Goal: Information Seeking & Learning: Learn about a topic

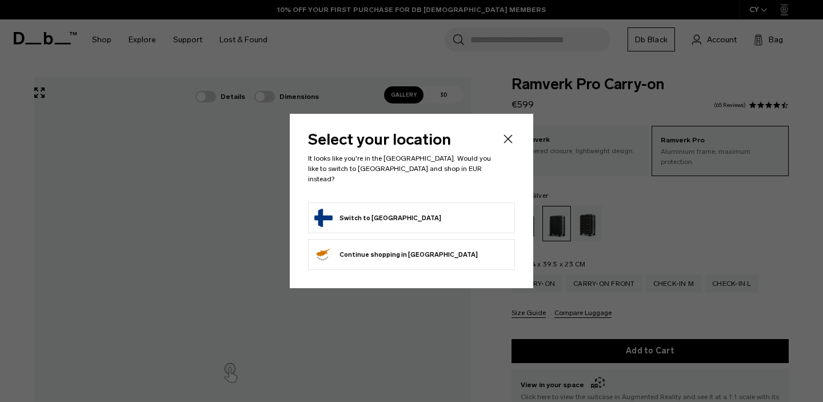
click at [509, 143] on icon "Close" at bounding box center [508, 138] width 9 height 9
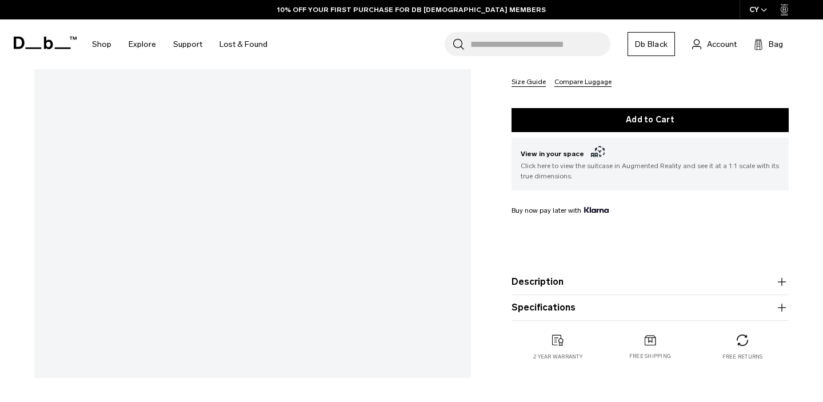
scroll to position [292, 0]
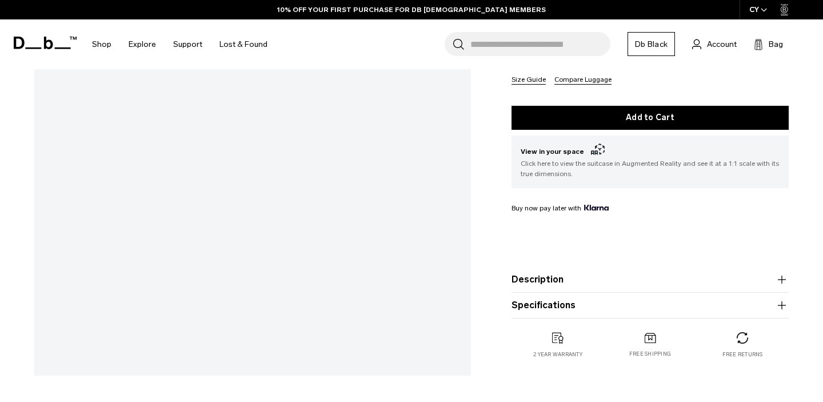
click at [528, 307] on button "Specifications" at bounding box center [650, 305] width 277 height 14
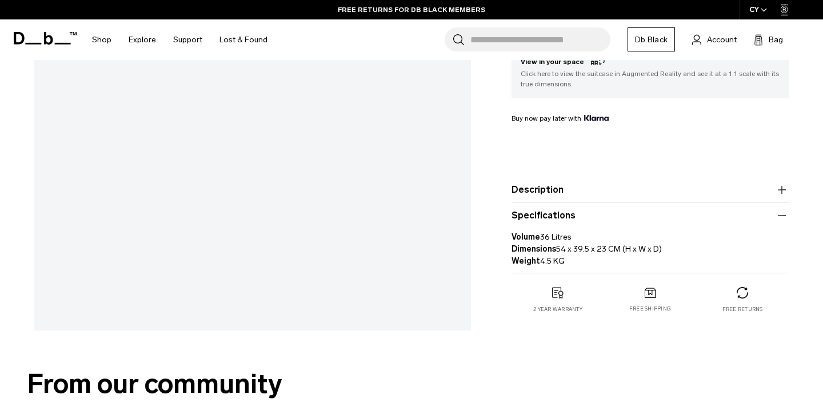
scroll to position [336, 0]
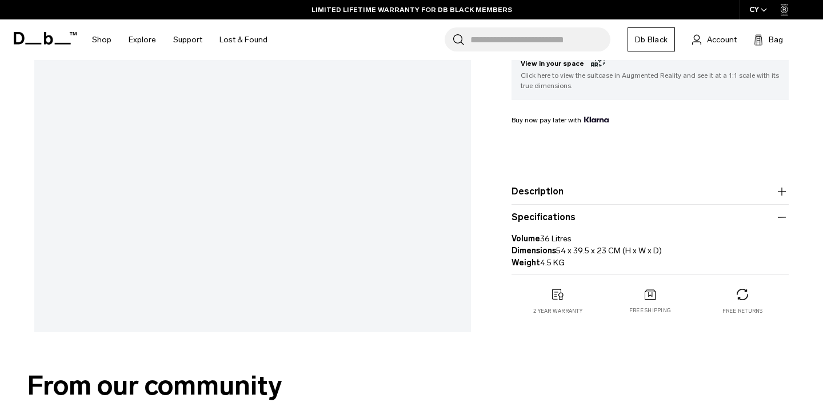
click at [780, 192] on icon "button" at bounding box center [782, 192] width 14 height 14
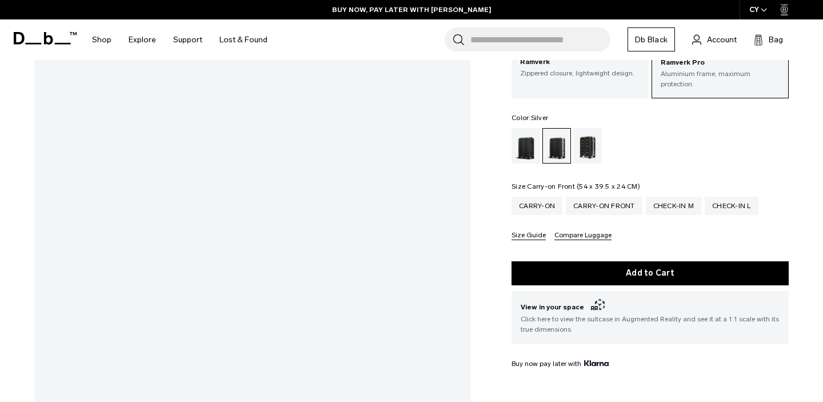
scroll to position [73, 0]
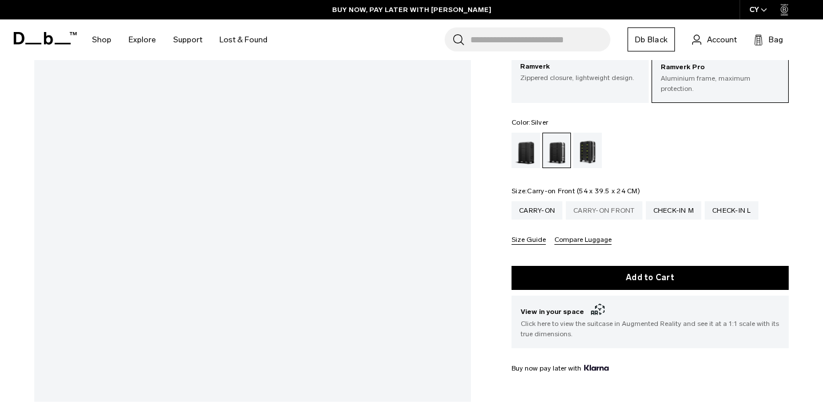
click at [604, 201] on div "Carry-on Front" at bounding box center [604, 210] width 77 height 18
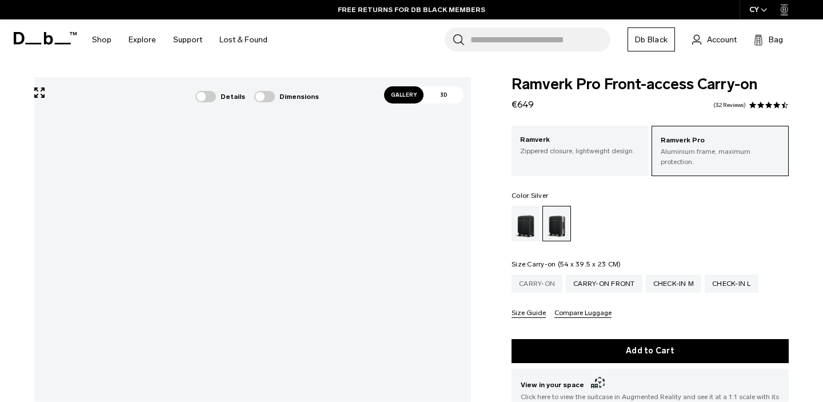
click at [539, 276] on div "Carry-on" at bounding box center [537, 283] width 51 height 18
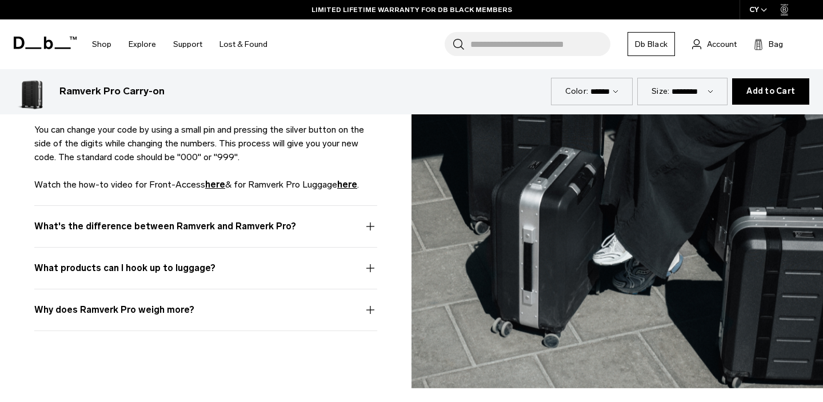
scroll to position [3314, 0]
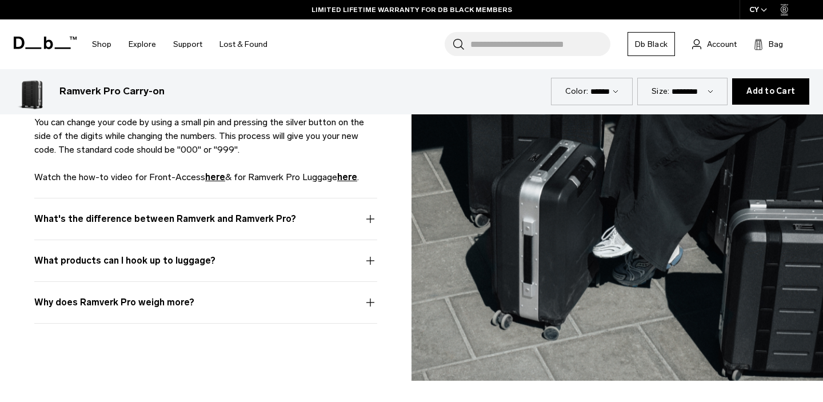
click at [372, 302] on button "Why does Ramverk Pro weigh more?" at bounding box center [205, 309] width 343 height 27
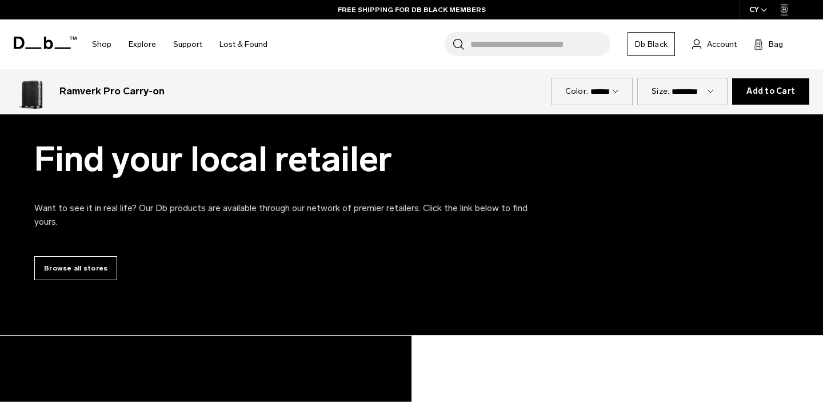
scroll to position [4484, 0]
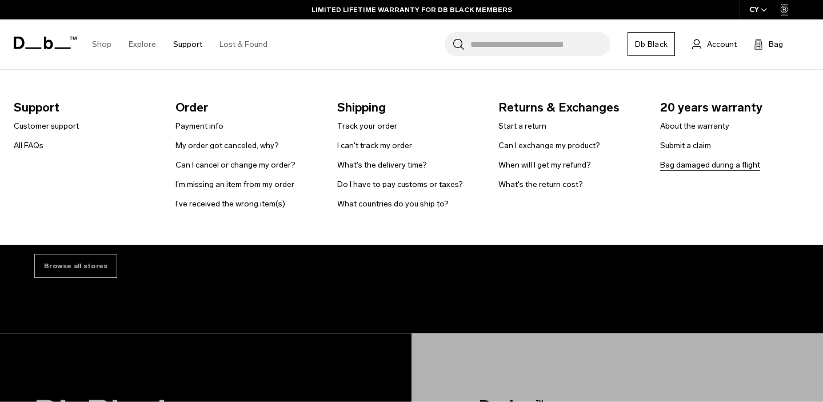
click at [680, 162] on link "Bag damaged during a flight" at bounding box center [710, 165] width 100 height 12
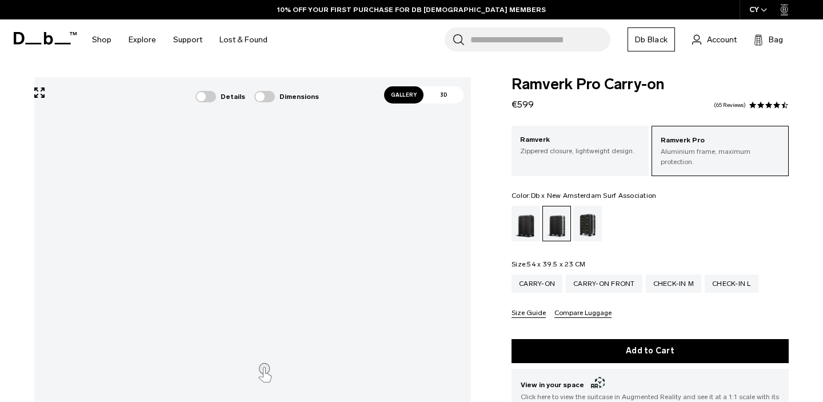
click at [588, 215] on div "Db x New Amsterdam Surf Association" at bounding box center [587, 223] width 29 height 35
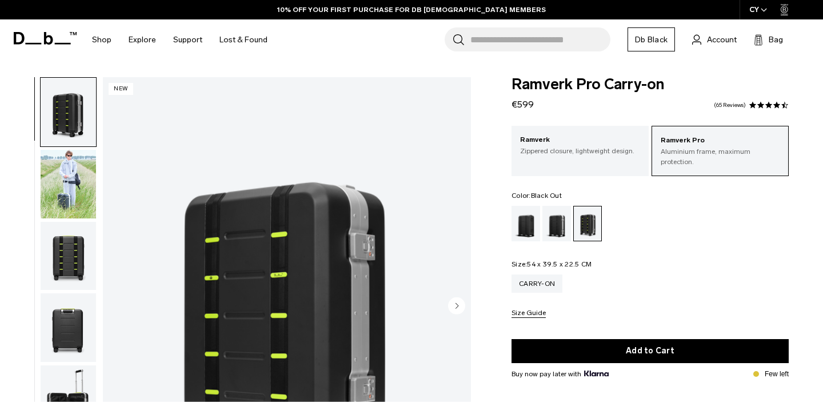
click at [524, 217] on div "Black Out" at bounding box center [526, 223] width 29 height 35
